Goal: Task Accomplishment & Management: Use online tool/utility

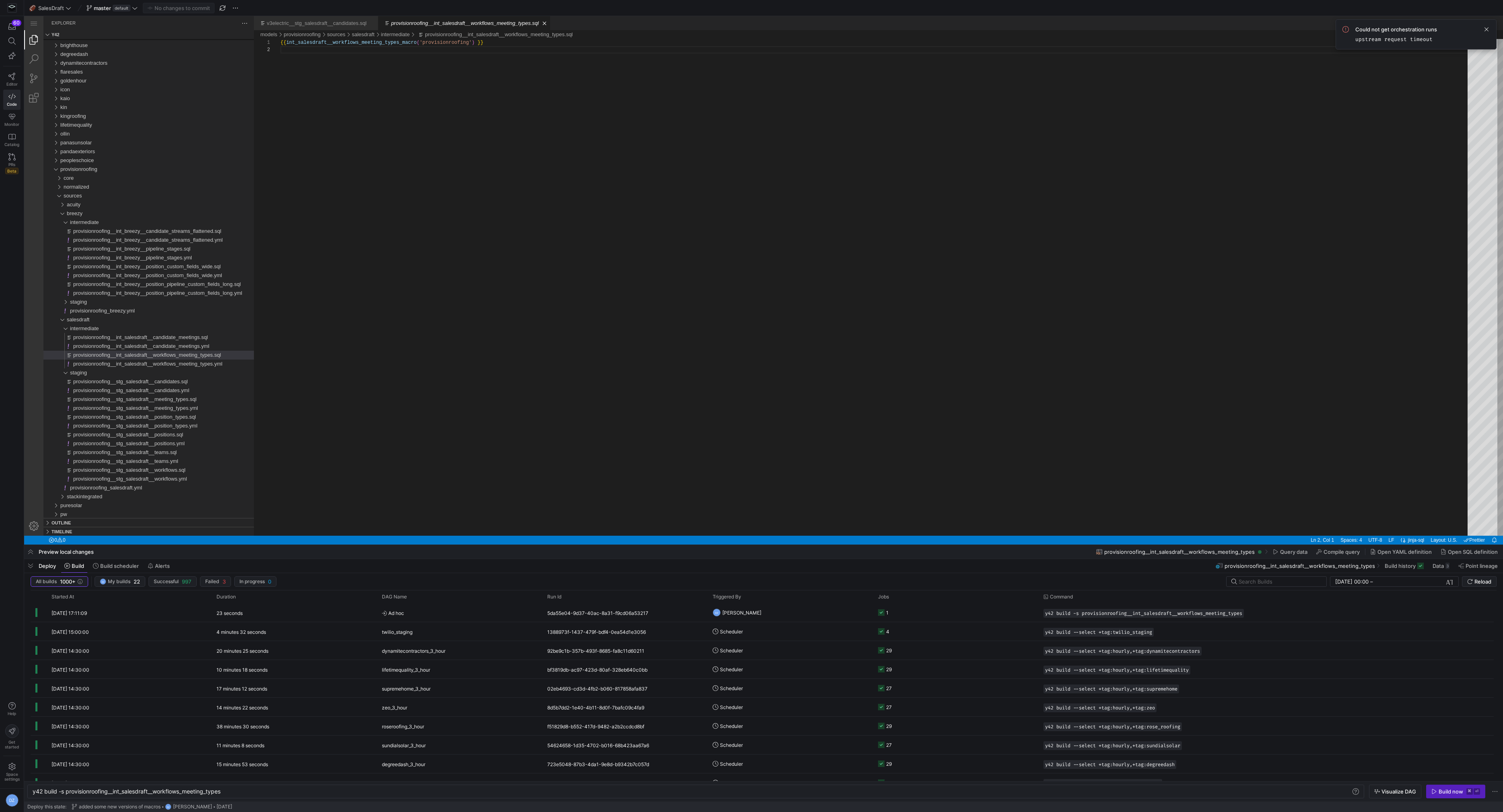
scroll to position [7, 0]
click at [223, 7] on span "button" at bounding box center [222, 8] width 10 height 10
click at [204, 286] on div at bounding box center [763, 272] width 1479 height 545
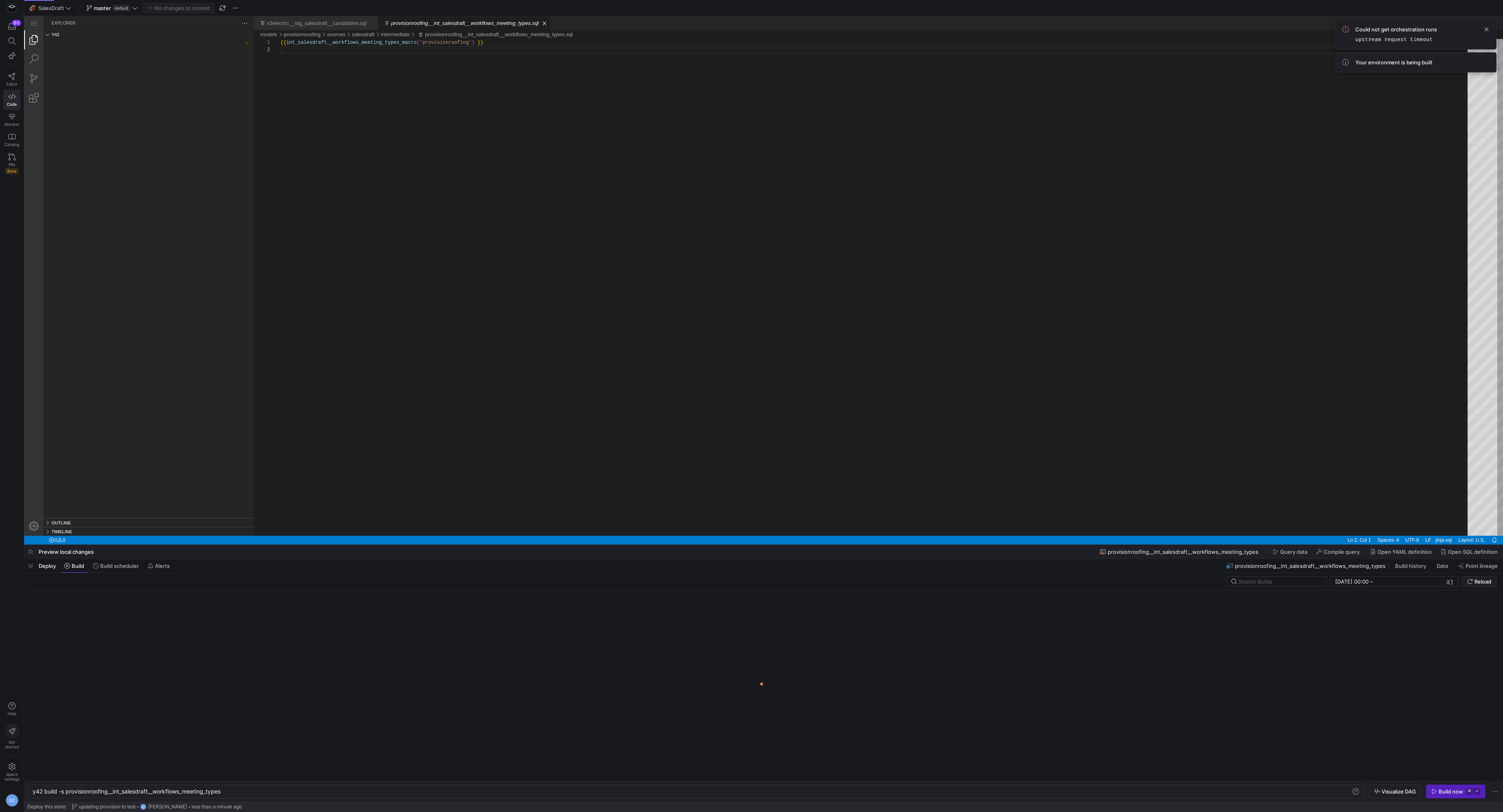
type textarea "y42 build -s provisionroofing__int_breezy__position_pipeline_custom_fields_long"
click at [212, 371] on div at bounding box center [763, 272] width 1479 height 545
click at [430, 297] on div at bounding box center [763, 272] width 1479 height 545
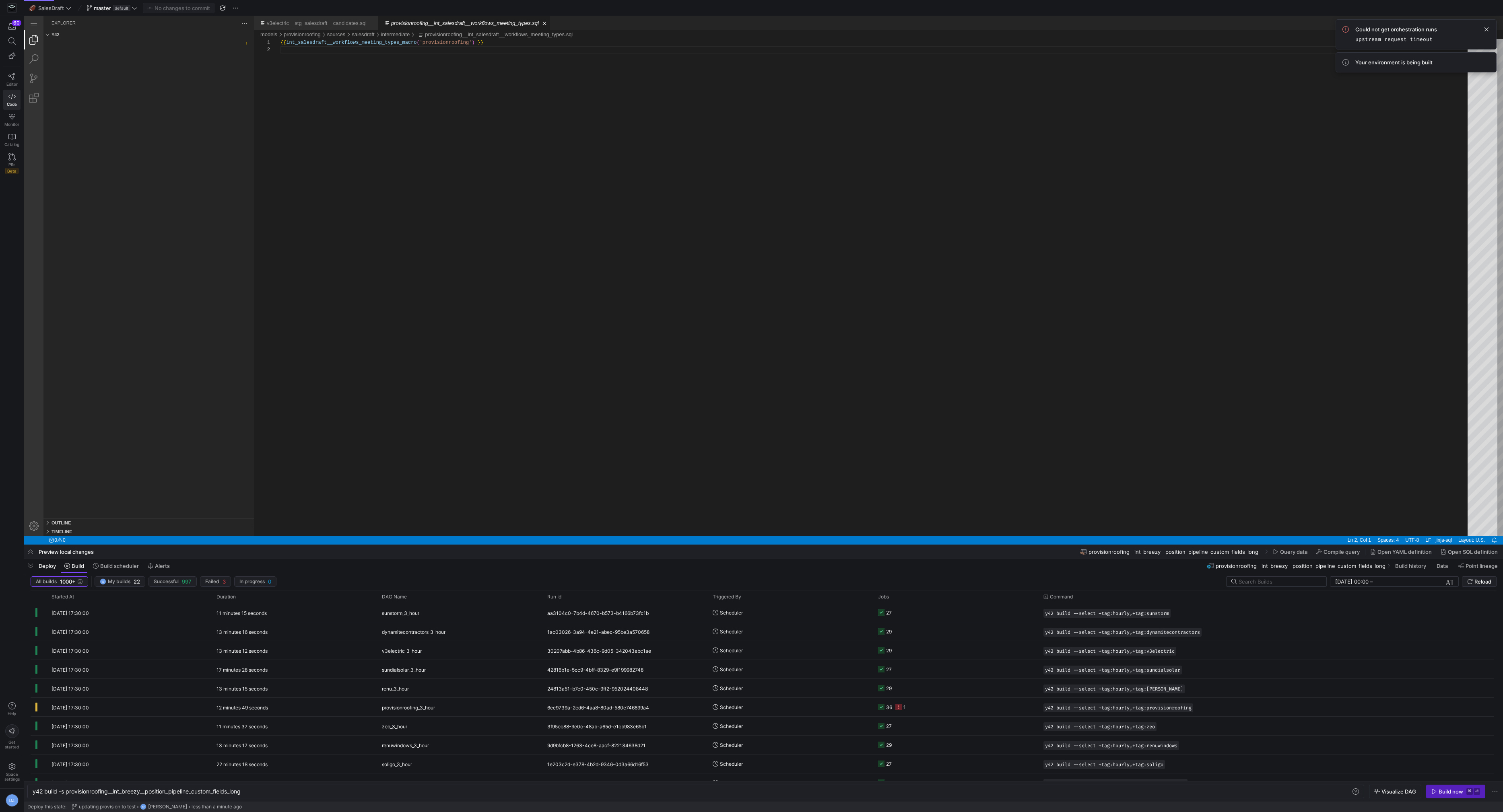
click at [1446, 790] on div at bounding box center [763, 679] width 1479 height 267
click at [1444, 792] on div at bounding box center [763, 679] width 1479 height 267
click at [750, 240] on div at bounding box center [763, 272] width 1479 height 545
click at [1443, 794] on div at bounding box center [763, 679] width 1479 height 267
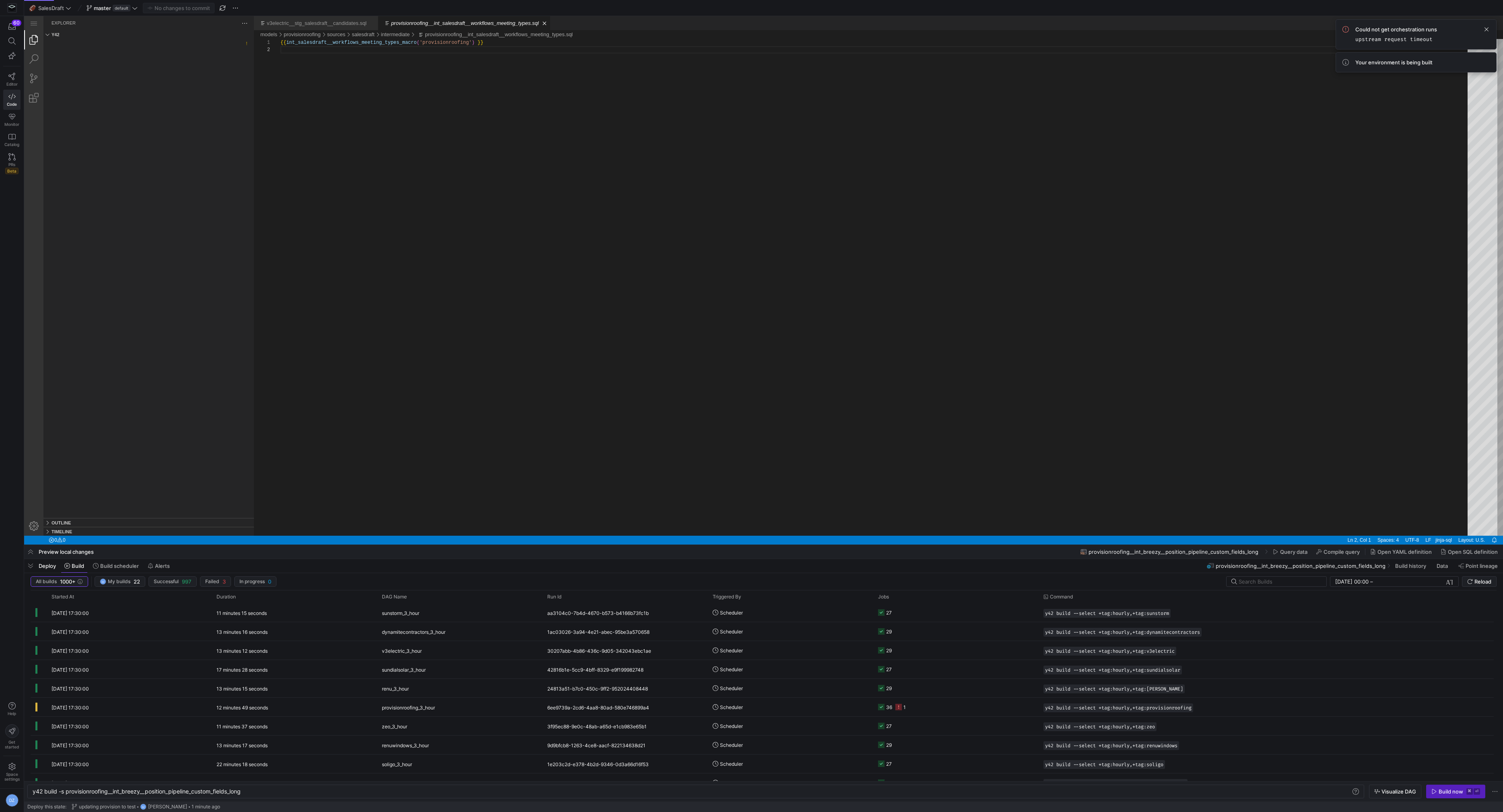
click at [1439, 794] on div at bounding box center [763, 679] width 1479 height 267
click at [1175, 179] on div at bounding box center [763, 272] width 1479 height 545
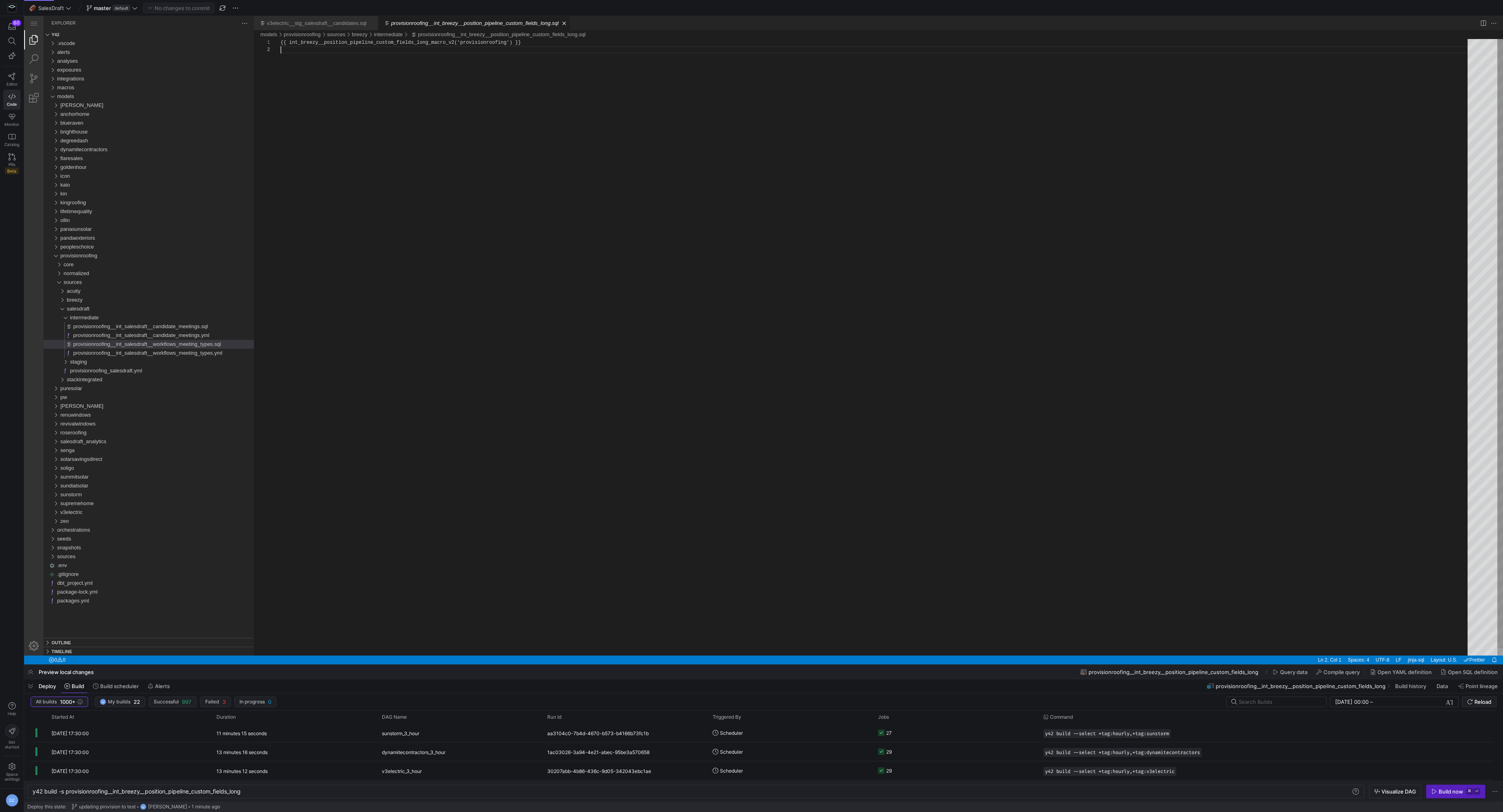
scroll to position [7, 0]
click at [1480, 699] on span "Reload" at bounding box center [1483, 702] width 17 height 6
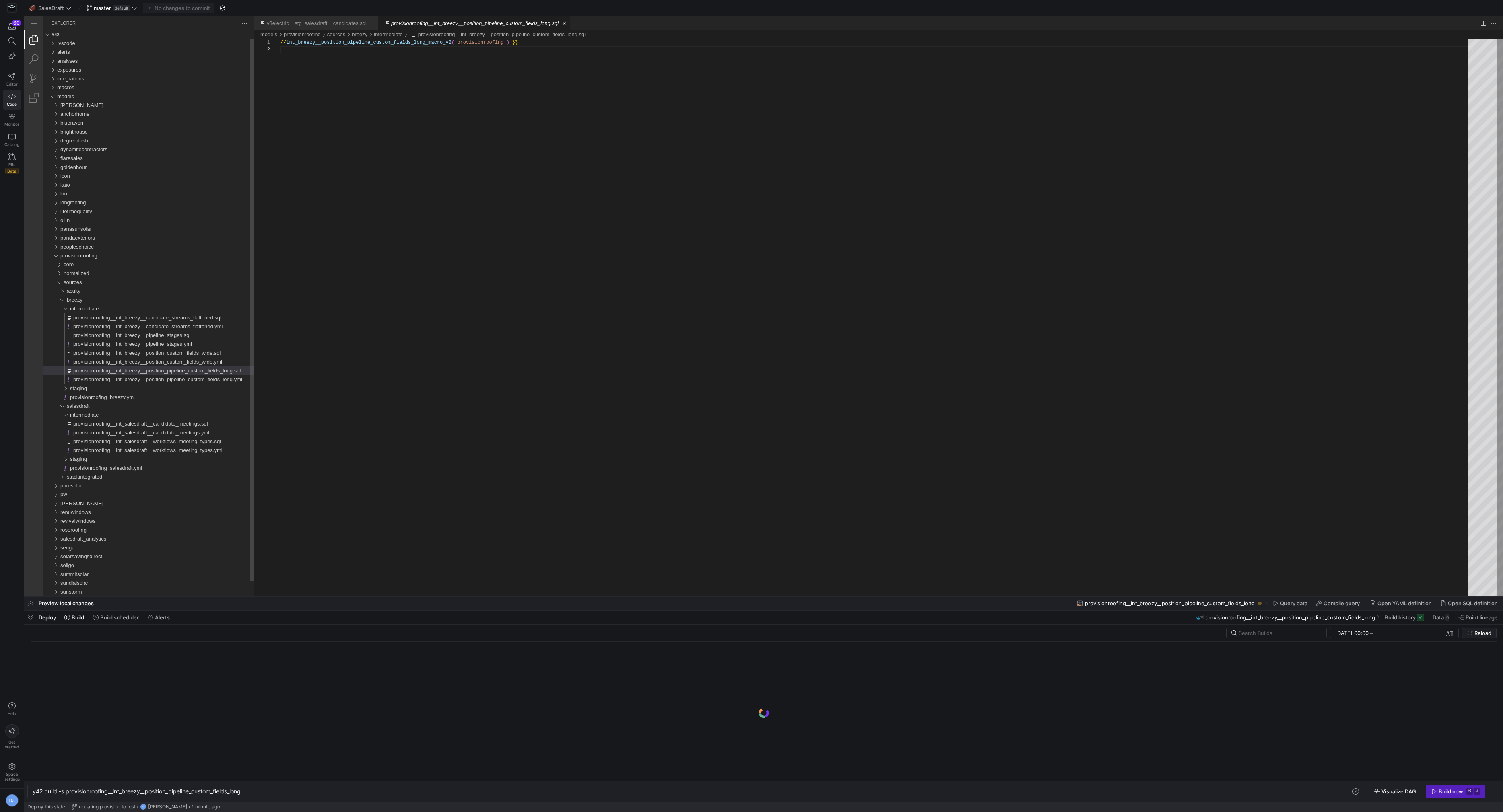
drag, startPoint x: 913, startPoint y: 664, endPoint x: 903, endPoint y: 563, distance: 101.5
click at [903, 595] on div at bounding box center [763, 597] width 1479 height 4
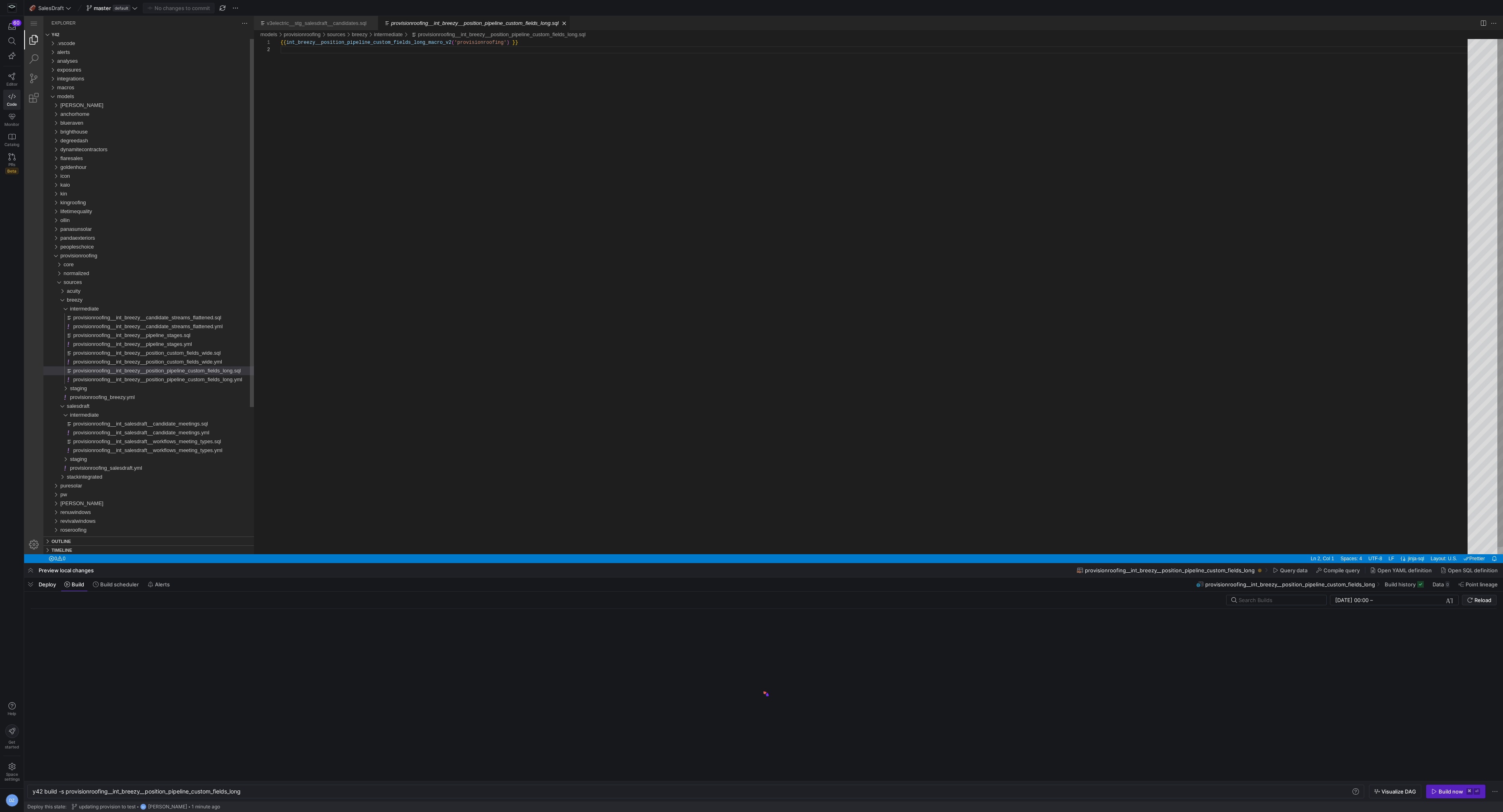
click at [861, 408] on div "{{ int_breezy__position_pipeline_custom_fields_long_ macro_v2 ( 'provisionroofi…" at bounding box center [877, 300] width 1193 height 523
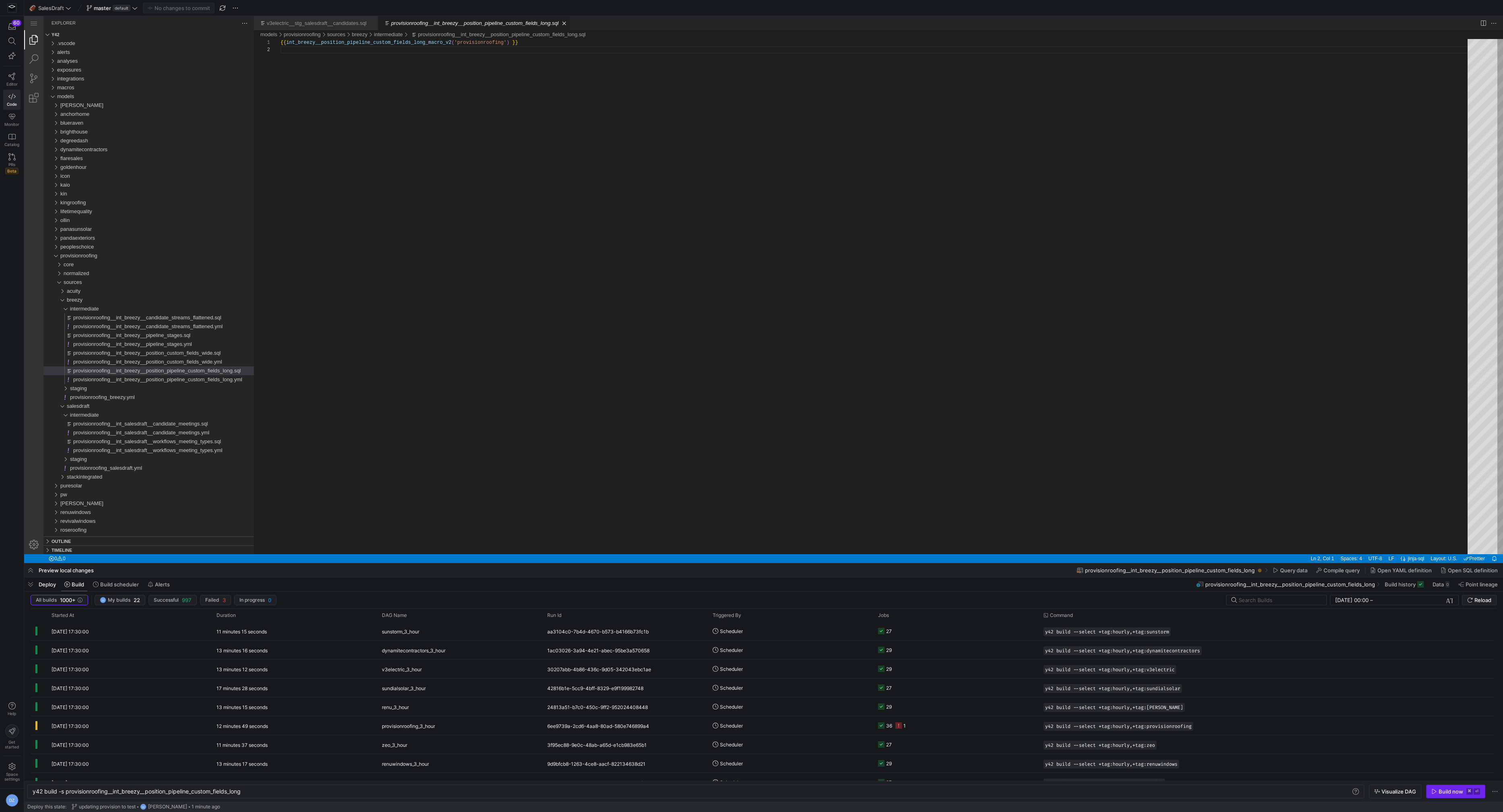
click at [1449, 796] on span "button" at bounding box center [1456, 792] width 58 height 13
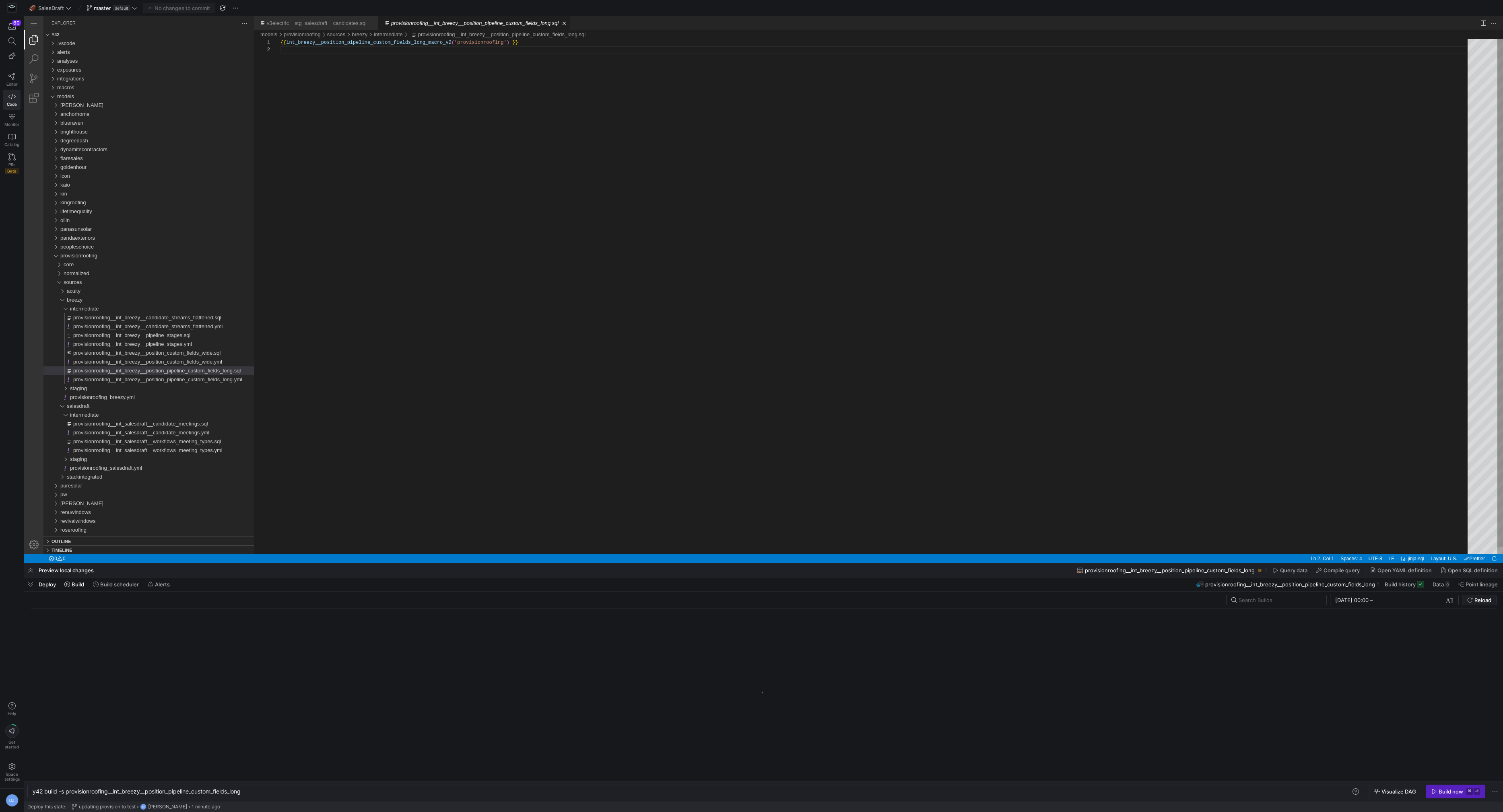
click at [830, 361] on div "{{ int_breezy__position_pipeline_custom_fields_long_ macro_v2 ( 'provisionroofi…" at bounding box center [877, 300] width 1193 height 523
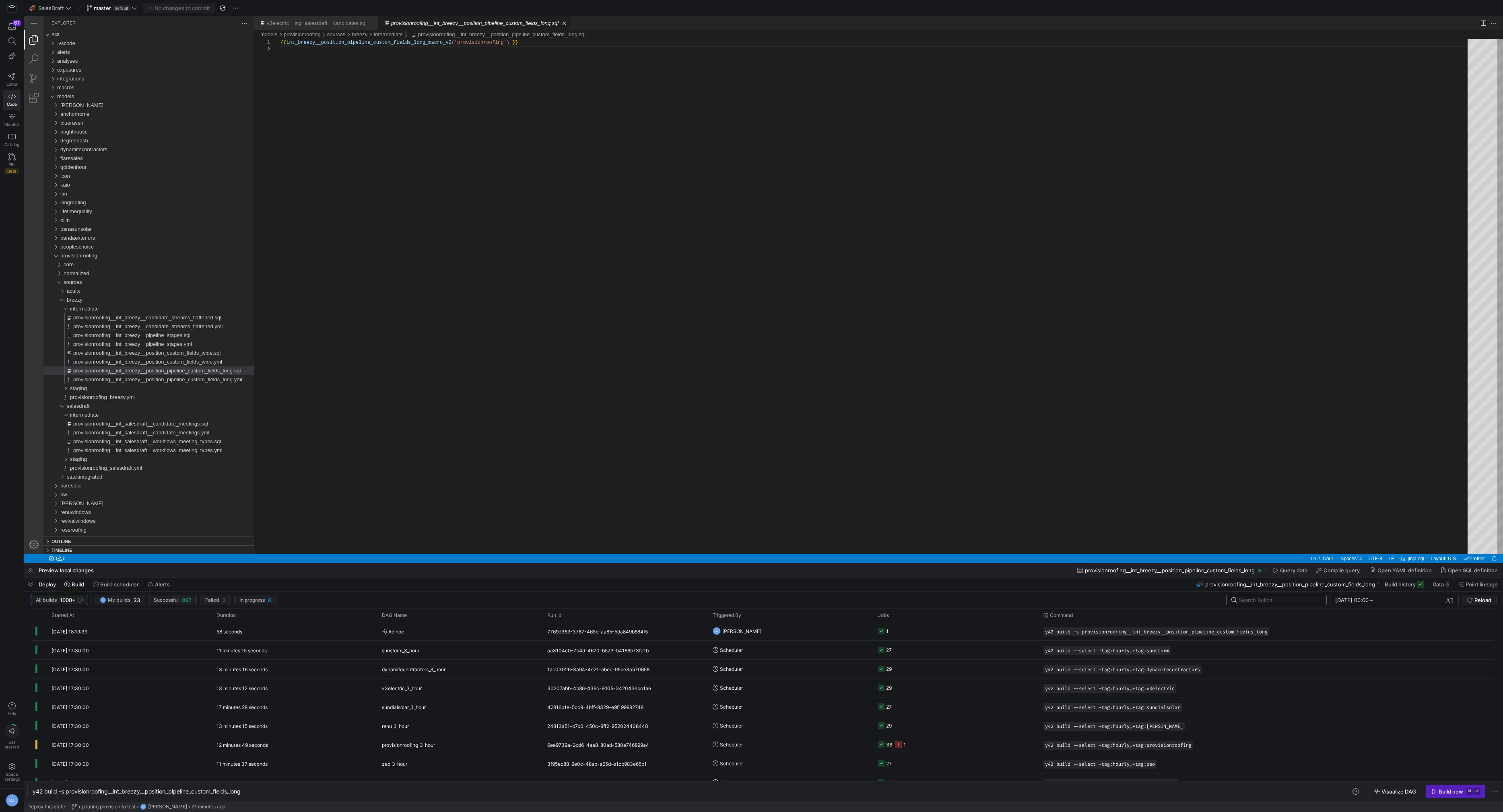
click at [1281, 598] on input "text" at bounding box center [1279, 600] width 81 height 6
type input "[PERSON_NAME]"
click at [557, 635] on div "141f04a9-ea40-4aff-895e-024a8eed405f" at bounding box center [625, 631] width 165 height 19
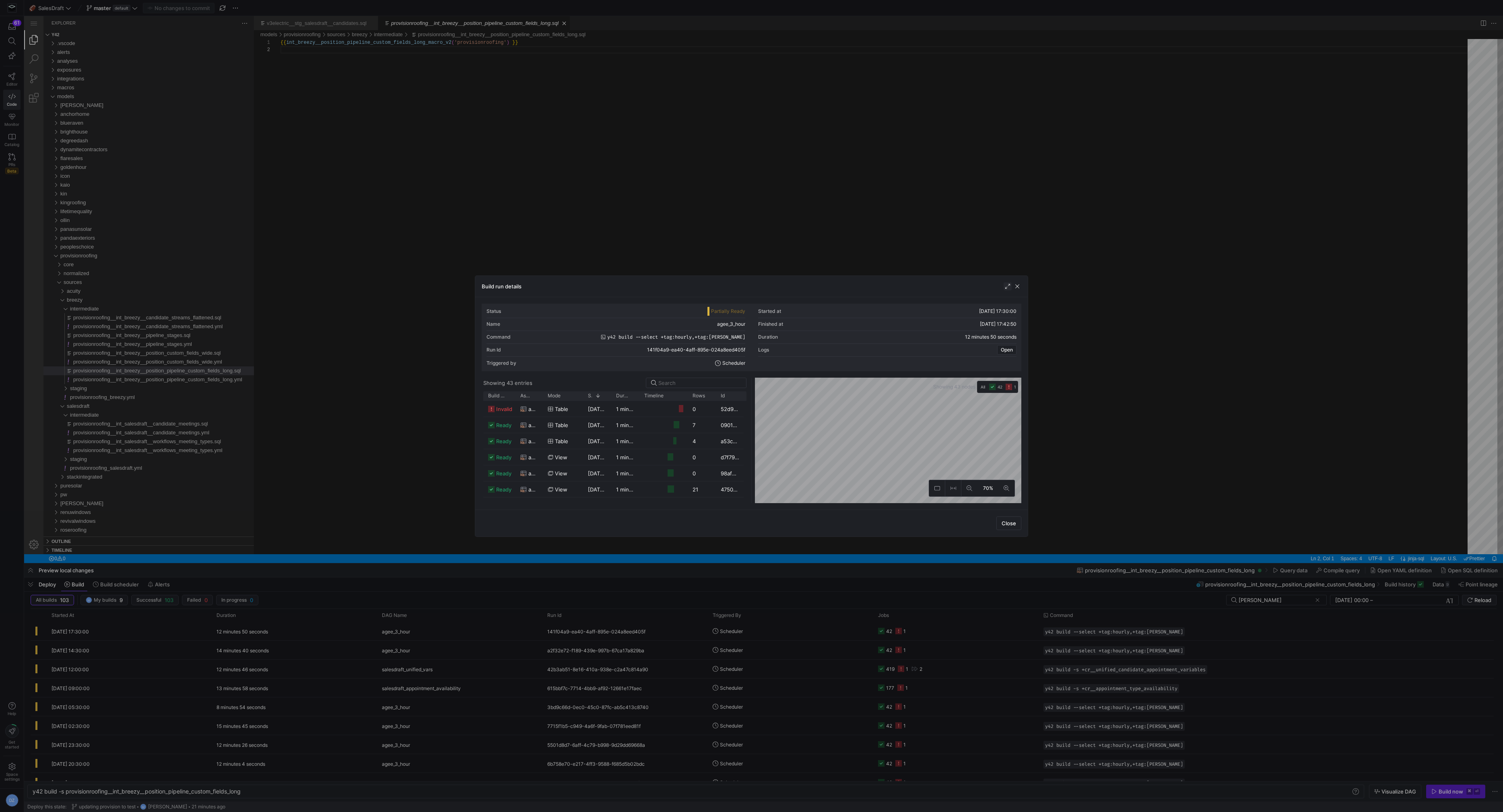
click at [1004, 288] on span "button" at bounding box center [1008, 286] width 8 height 8
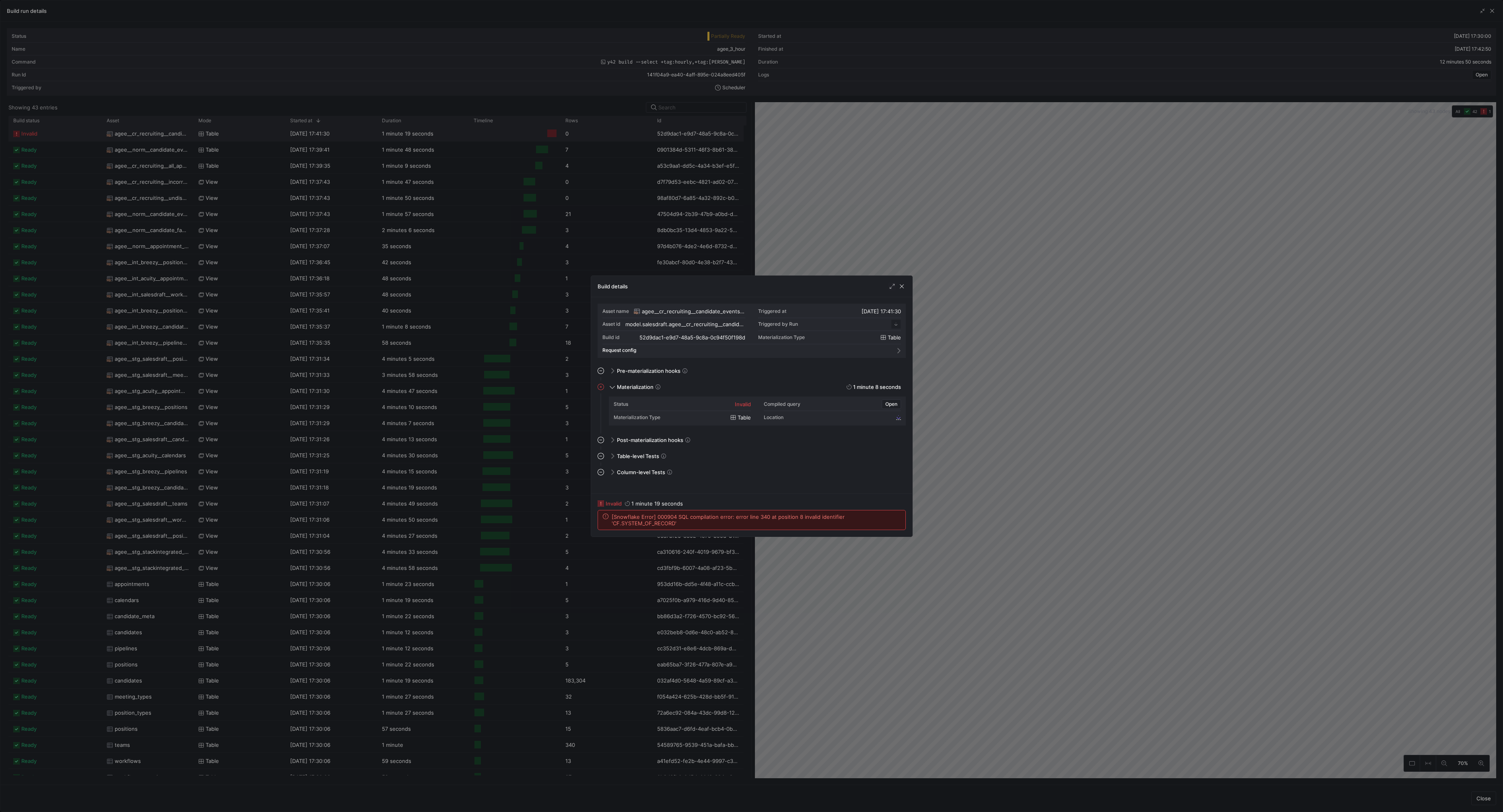
scroll to position [72, 0]
click at [660, 525] on span "[Snowflake Error] 000904 SQL compilation error: error line 340 at position 8 in…" at bounding box center [756, 520] width 289 height 13
click at [659, 526] on span "[Snowflake Error] 000904 SQL compilation error: error line 340 at position 8 in…" at bounding box center [756, 520] width 289 height 13
click at [802, 518] on span "[Snowflake Error] 000904 SQL compilation error: error line 340 at position 8 in…" at bounding box center [756, 520] width 289 height 13
click at [802, 519] on span "[Snowflake Error] 000904 SQL compilation error: error line 340 at position 8 in…" at bounding box center [756, 520] width 289 height 13
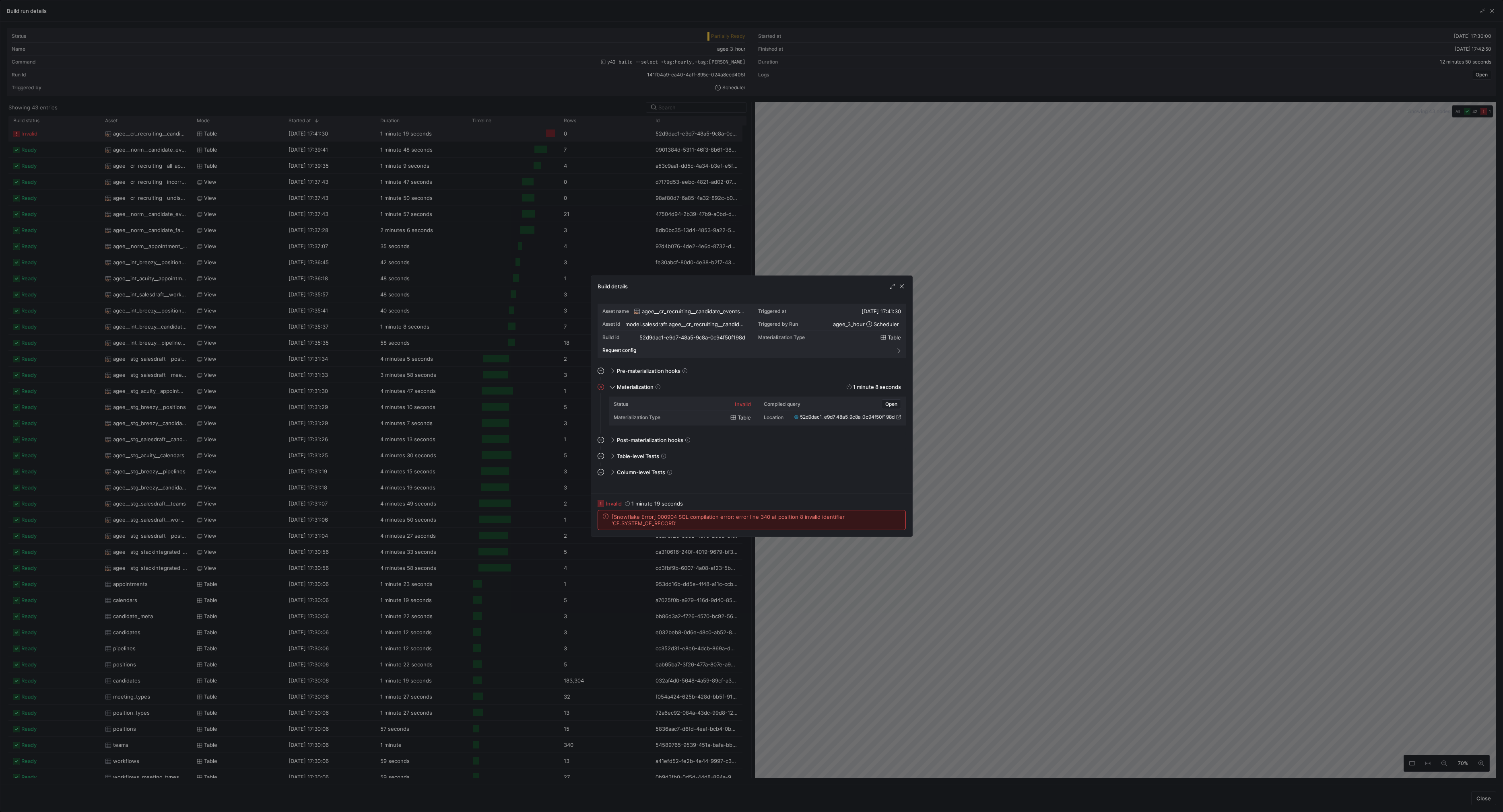
click at [665, 522] on span "[Snowflake Error] 000904 SQL compilation error: error line 340 at position 8 in…" at bounding box center [756, 520] width 289 height 13
click at [665, 522] on span "[Snowflake Error] 000904 SQL compilation error: error line 340 at position 8 in…" at bounding box center [756, 520] width 289 height 13
click at [904, 285] on span "button" at bounding box center [902, 286] width 8 height 8
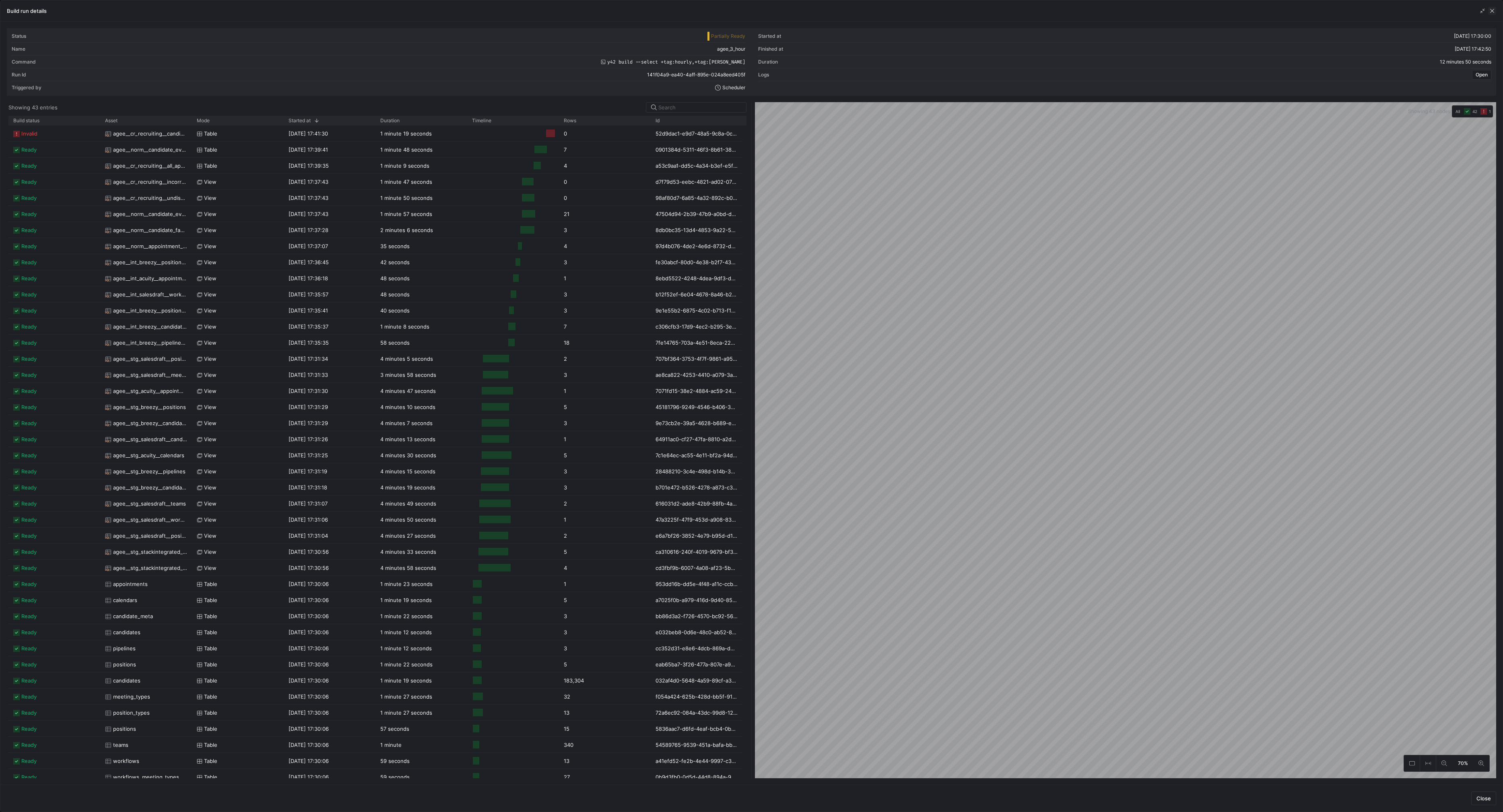
click at [1495, 8] on span "button" at bounding box center [1492, 11] width 8 height 8
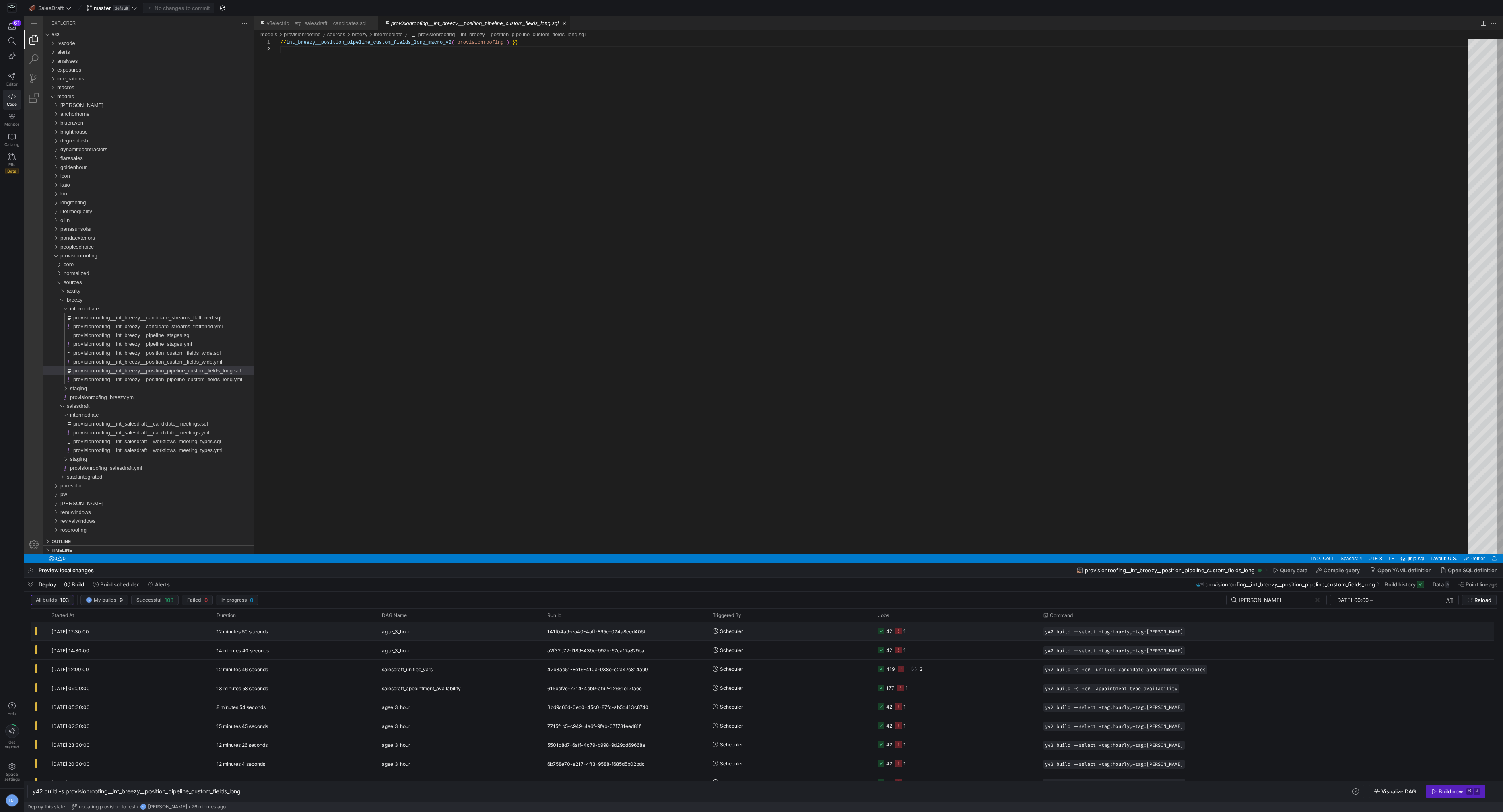
drag, startPoint x: 1158, startPoint y: 631, endPoint x: 1143, endPoint y: 639, distance: 17.0
click at [0, 0] on span "Press SPACE to select this row." at bounding box center [0, 0] width 0 height 0
copy span "SYSTEM_OF_RECORD"
click at [549, 794] on div "y42 build -s provisionroofing__int_breezy__positio n_pipeline_custom_fields_long" at bounding box center [693, 792] width 1320 height 6
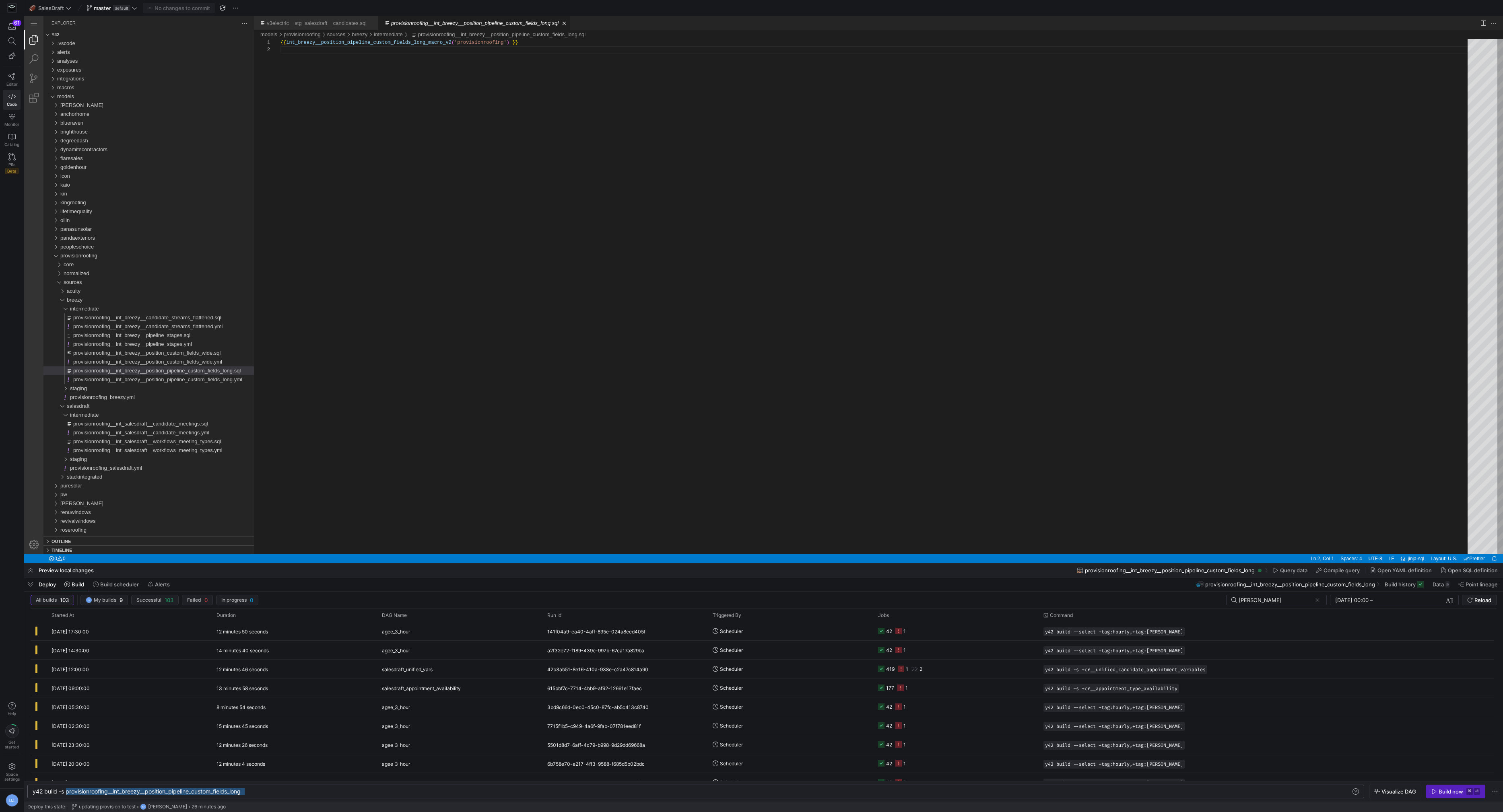
scroll to position [0, 141]
click at [549, 794] on div "y42 build -s y42 build --select +tag:hourly,+tag:a gee" at bounding box center [693, 792] width 1320 height 6
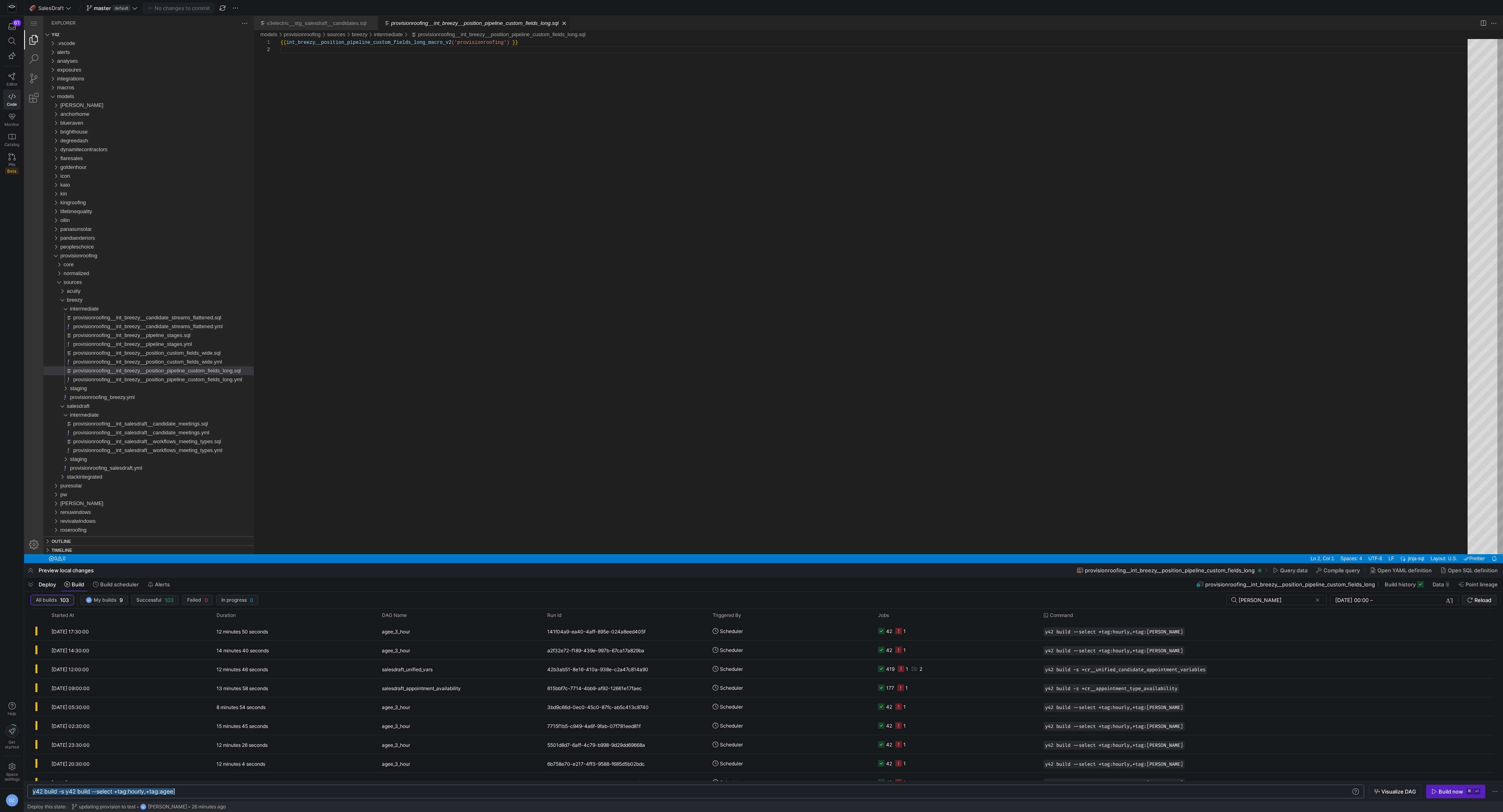
type textarea "y42 build --select +tag:hourly,+tag:[PERSON_NAME]"
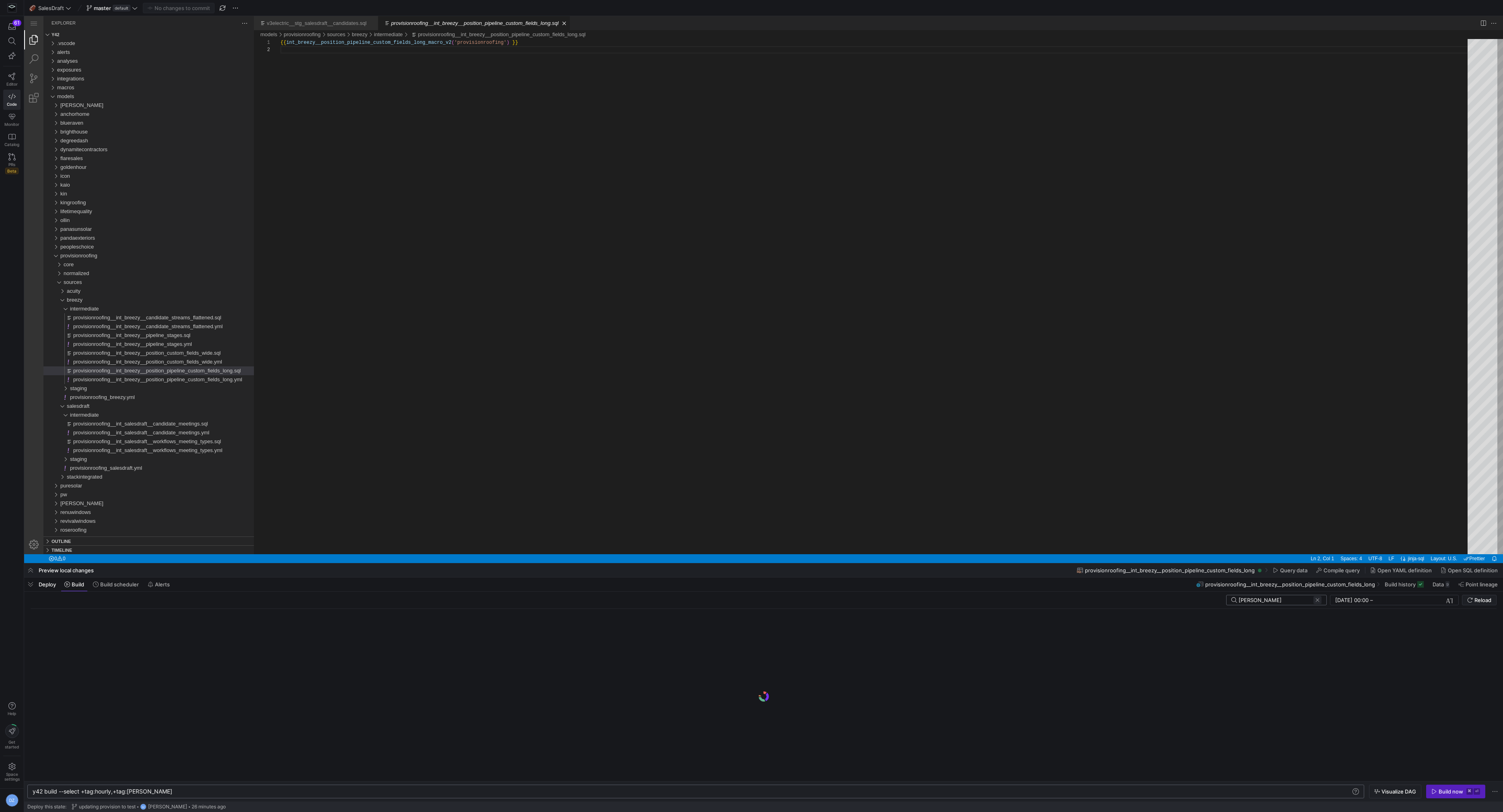
click at [1319, 604] on span at bounding box center [1317, 600] width 8 height 8
click at [774, 260] on div "{{ int_breezy__position_pipeline_custom_fields_long_ macro_v2 ( 'provisionroofi…" at bounding box center [877, 300] width 1193 height 523
click at [107, 584] on span "Build scheduler" at bounding box center [120, 584] width 39 height 6
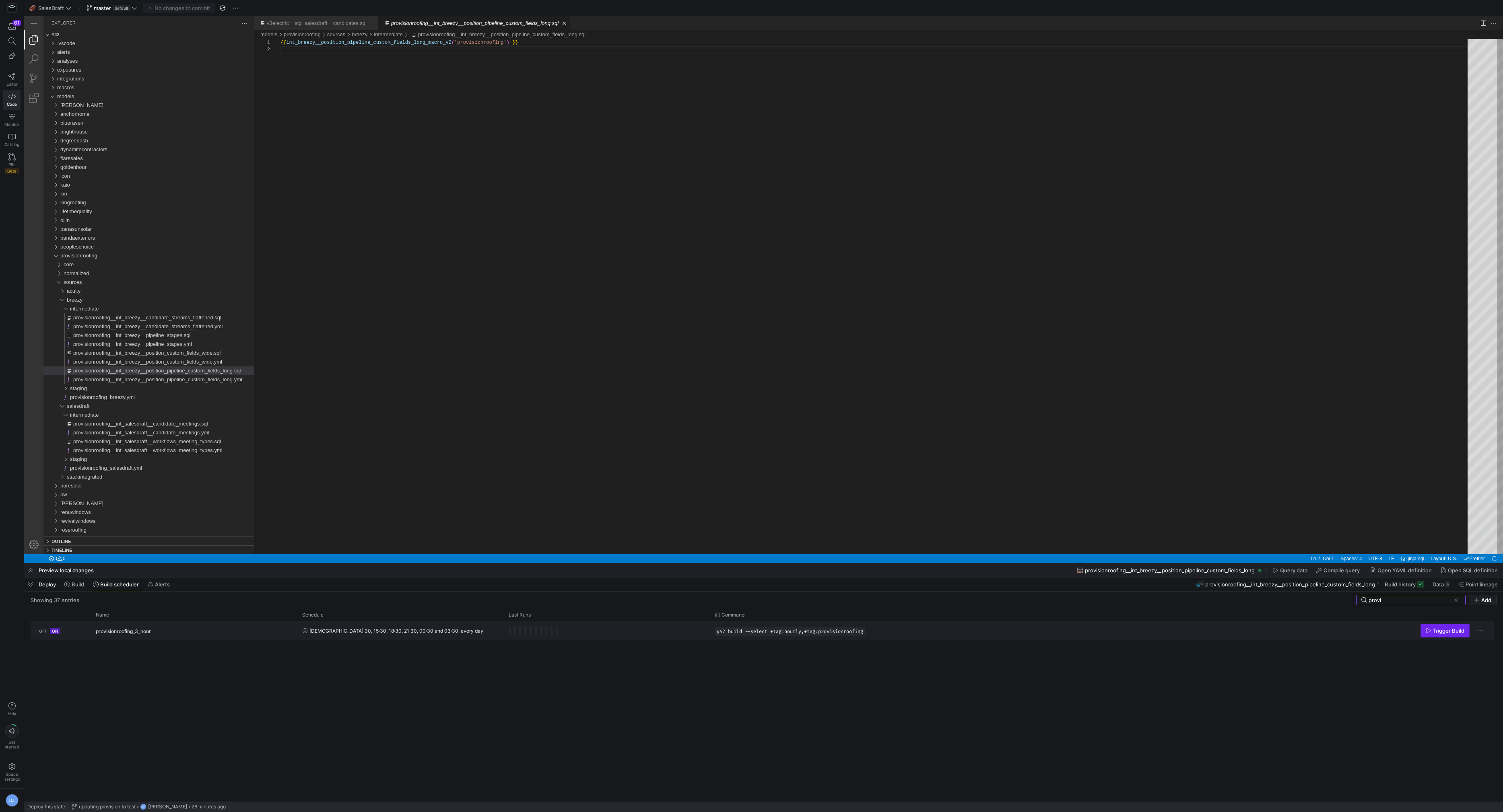
type input "provi"
click at [1459, 631] on span "Trigger Build" at bounding box center [1449, 631] width 32 height 6
click at [1459, 600] on span at bounding box center [1456, 600] width 8 height 8
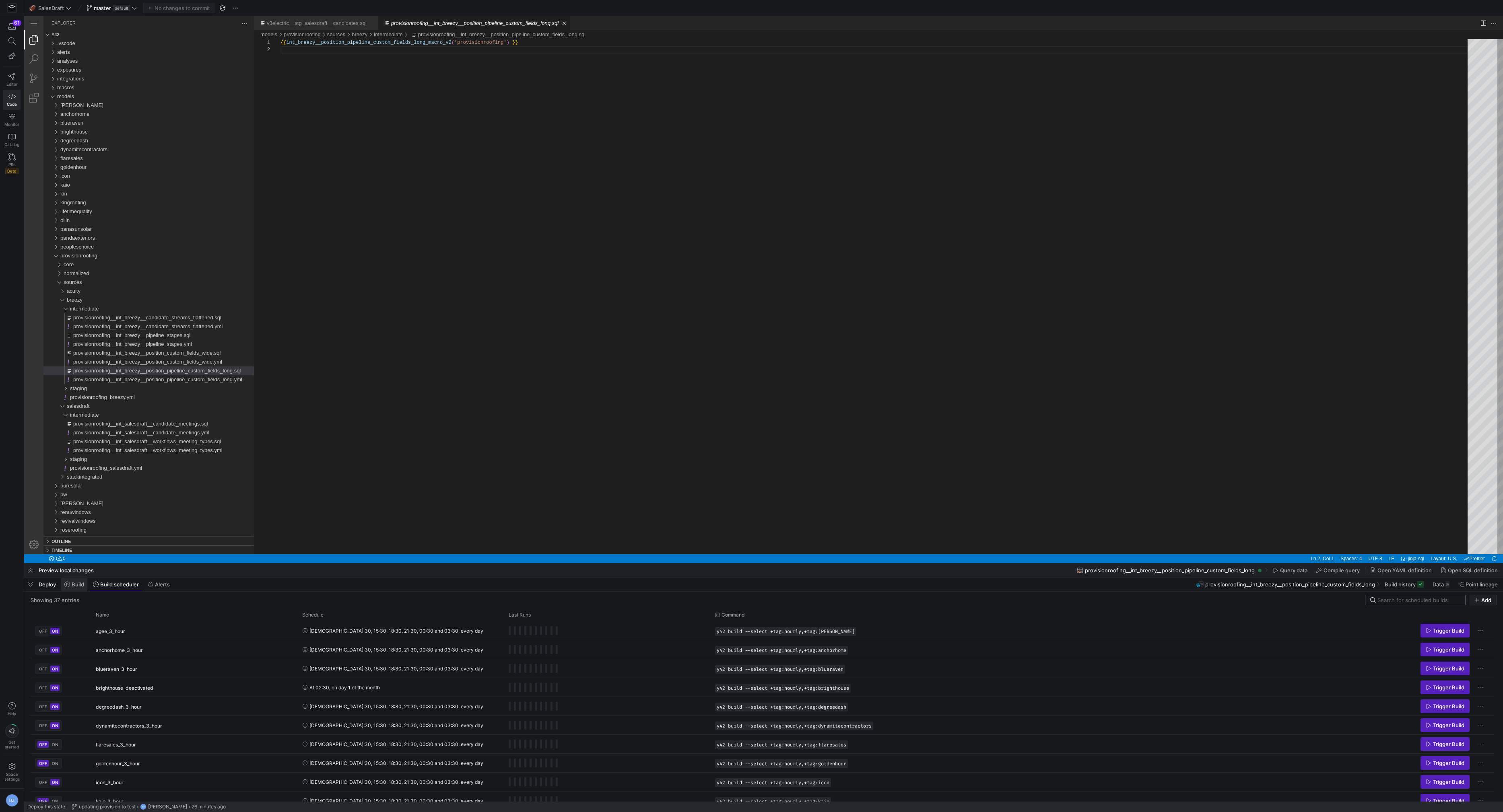
click at [80, 583] on span "Build" at bounding box center [78, 584] width 12 height 6
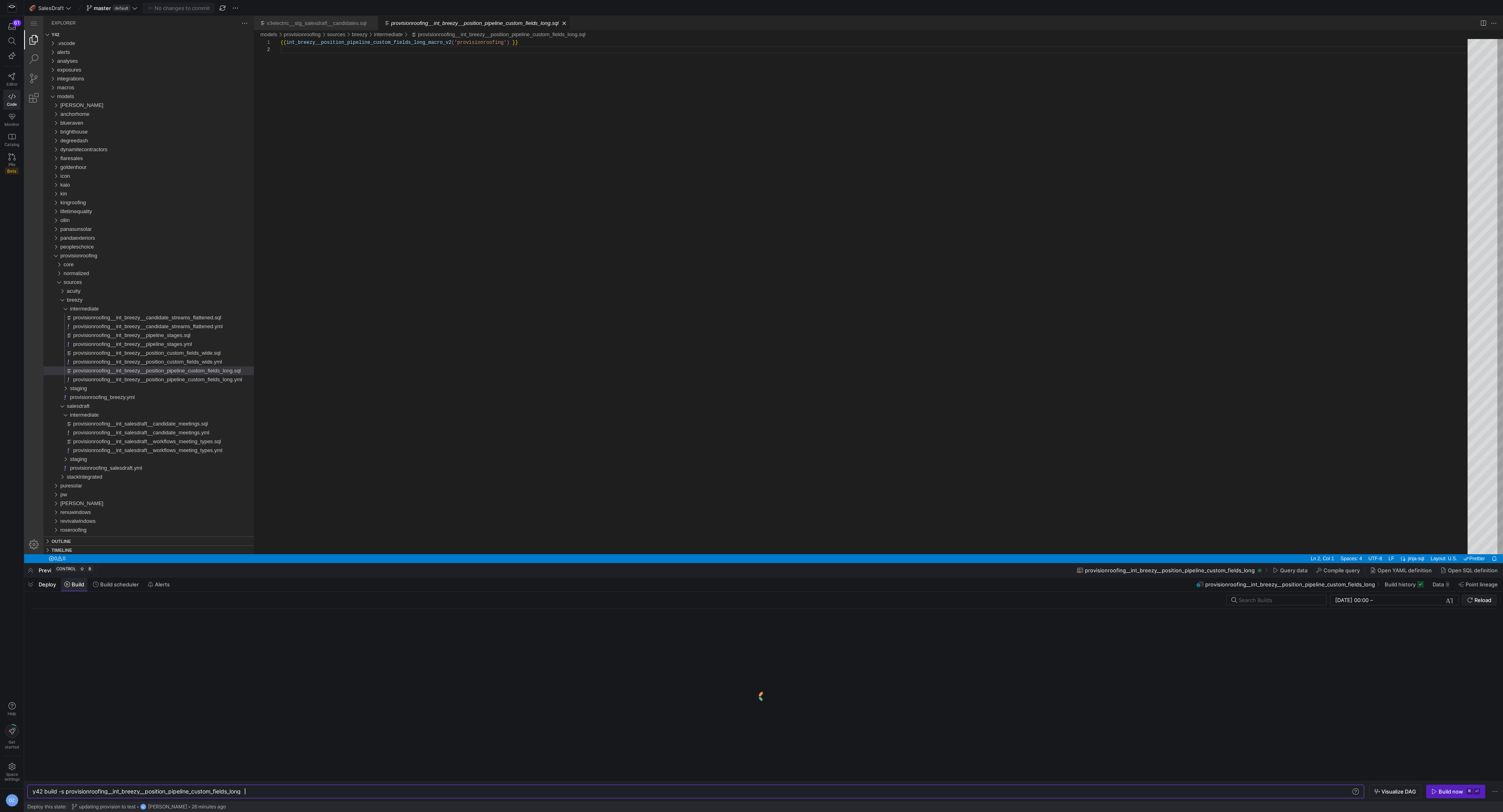
scroll to position [0, 211]
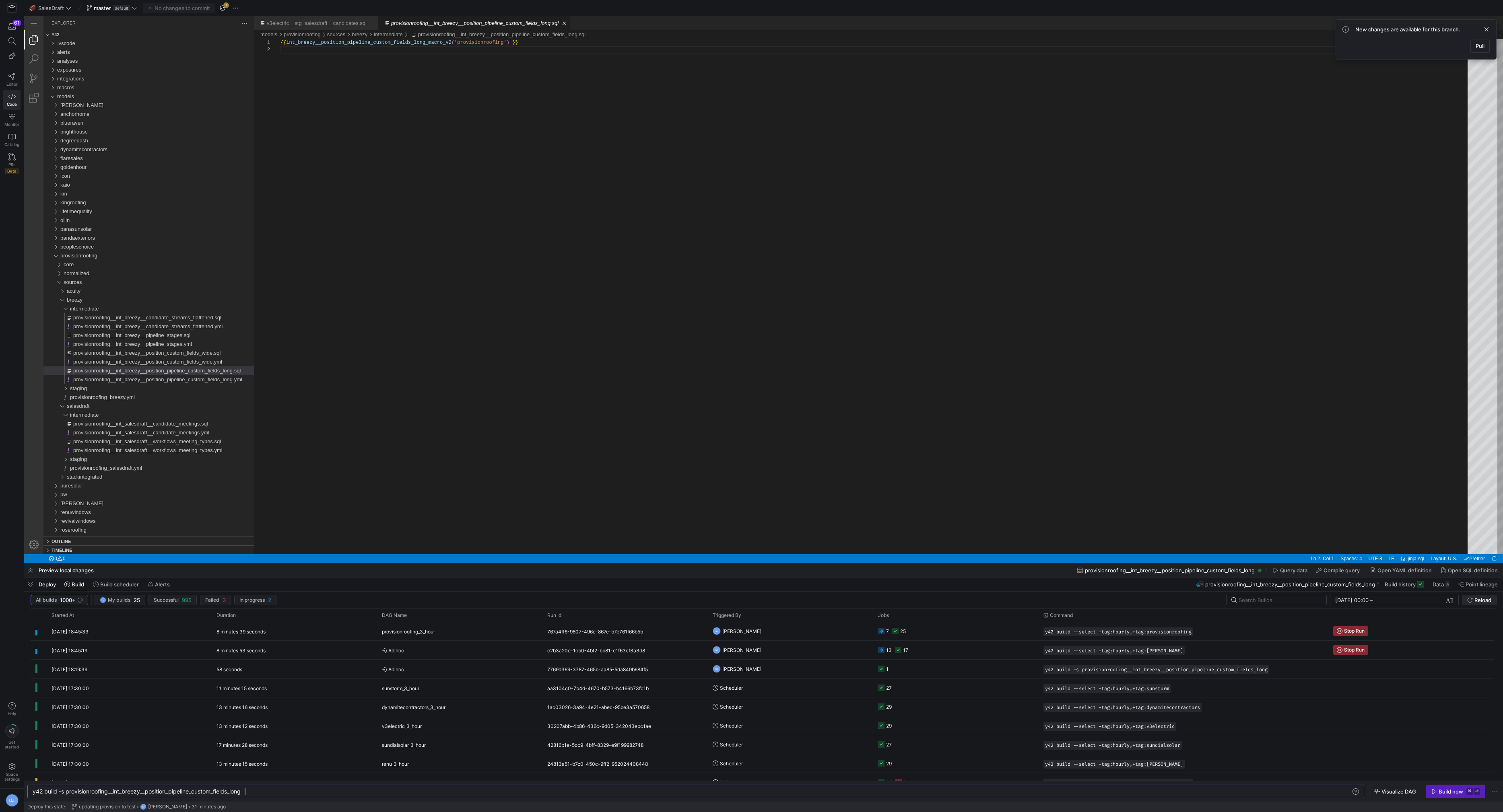
click at [1480, 601] on span "Reload" at bounding box center [1483, 600] width 17 height 6
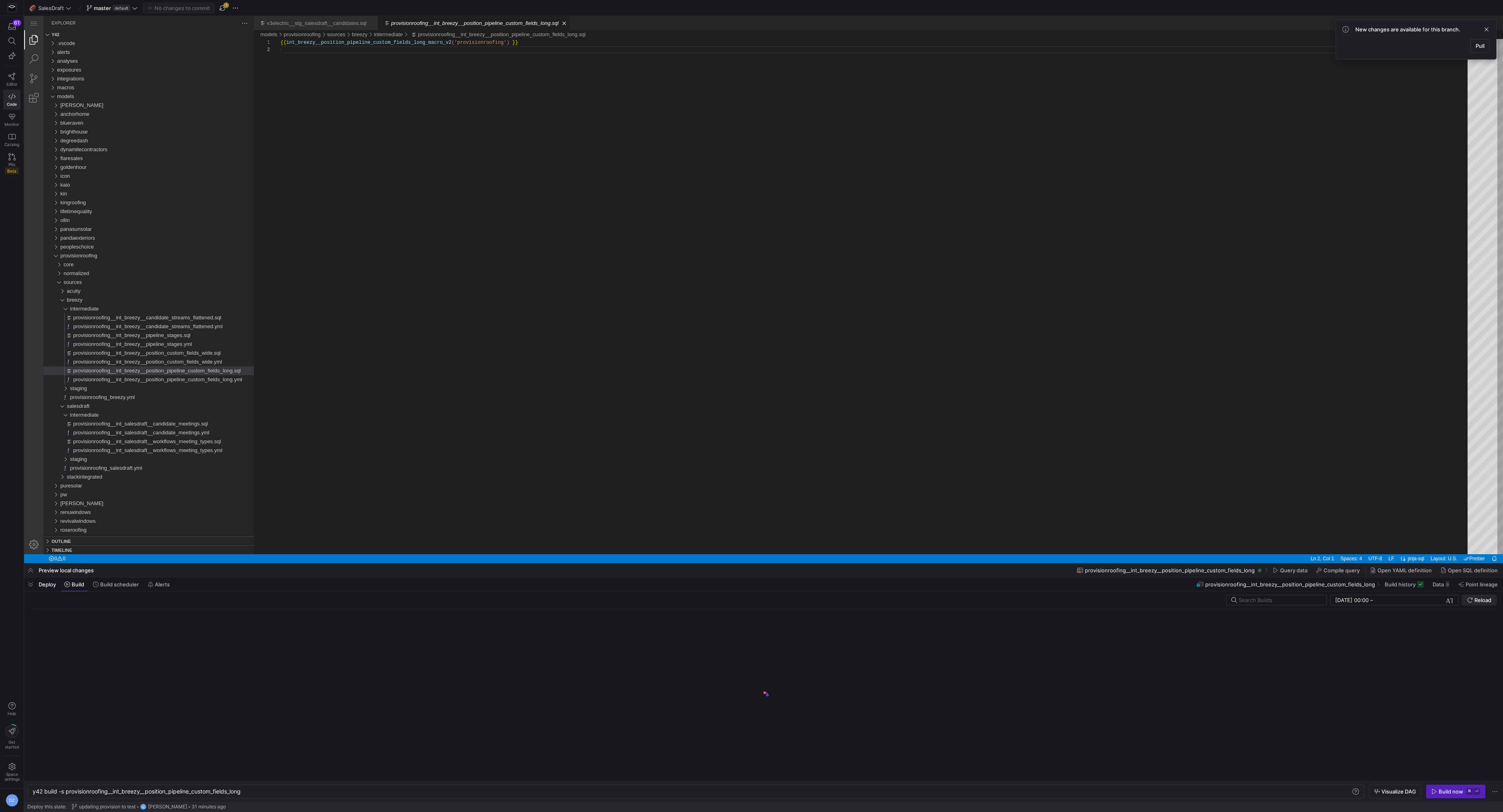
click at [1480, 601] on span "Reload" at bounding box center [1483, 600] width 17 height 6
